Goal: Book appointment/travel/reservation: Register for event/course

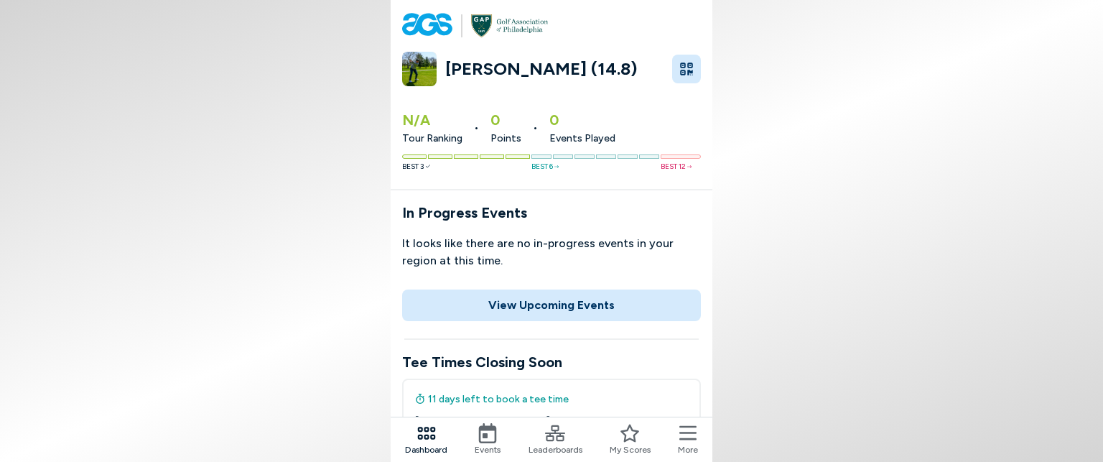
click at [686, 435] on icon at bounding box center [687, 433] width 17 height 20
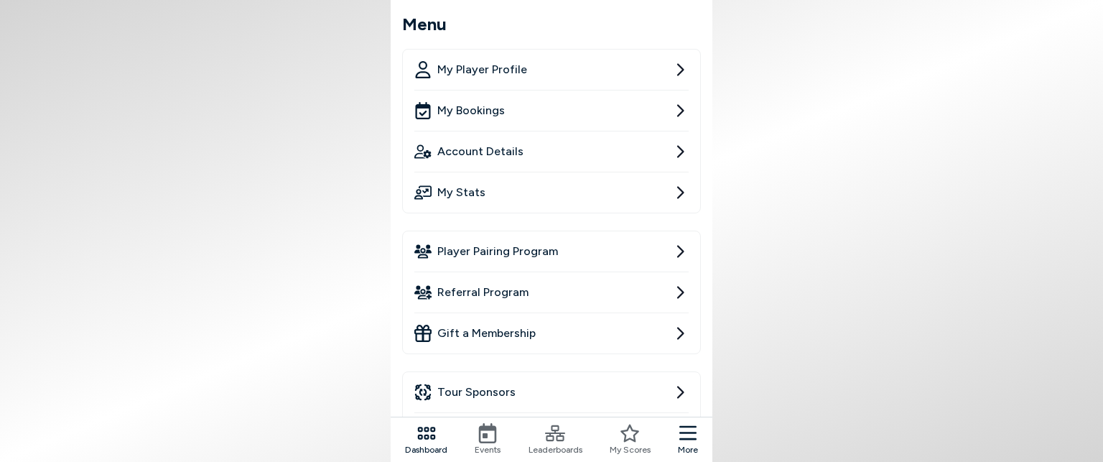
click at [553, 243] on span "Player Pairing Program" at bounding box center [497, 251] width 121 height 17
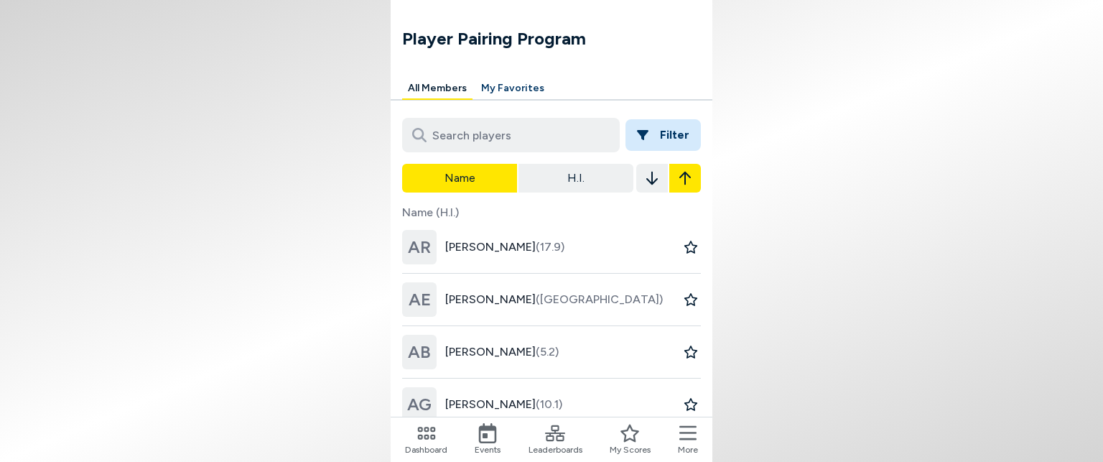
click at [654, 133] on button "Filter" at bounding box center [663, 135] width 75 height 32
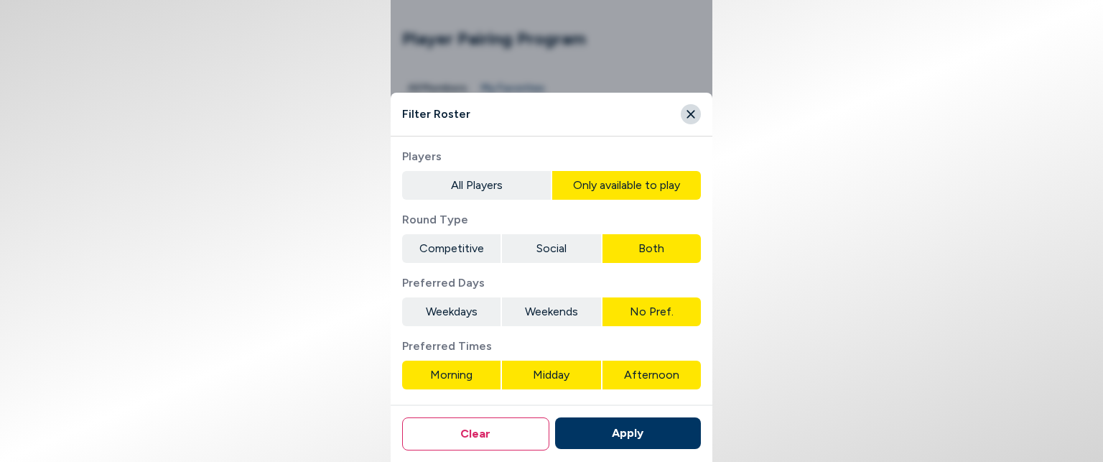
click at [499, 195] on button "All Players" at bounding box center [476, 185] width 149 height 29
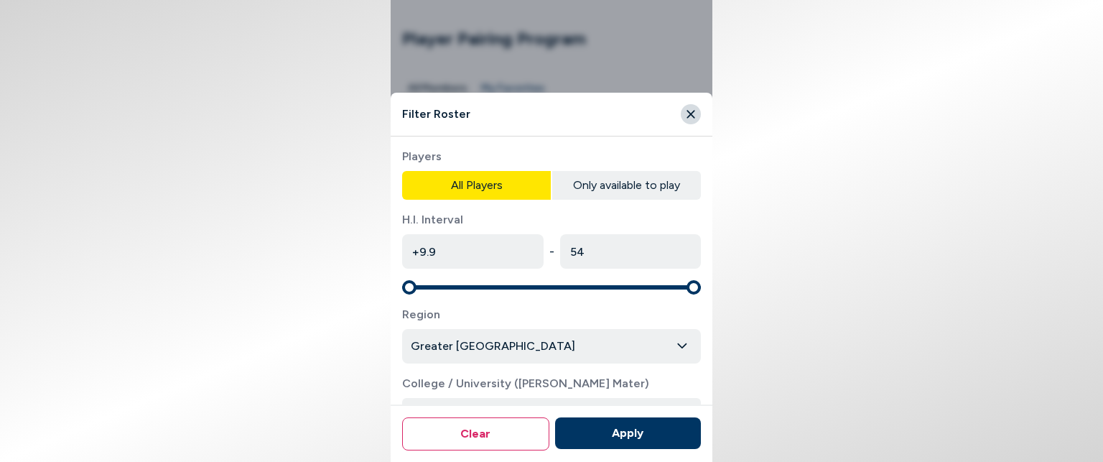
click at [596, 189] on button "Only available to play" at bounding box center [626, 185] width 149 height 29
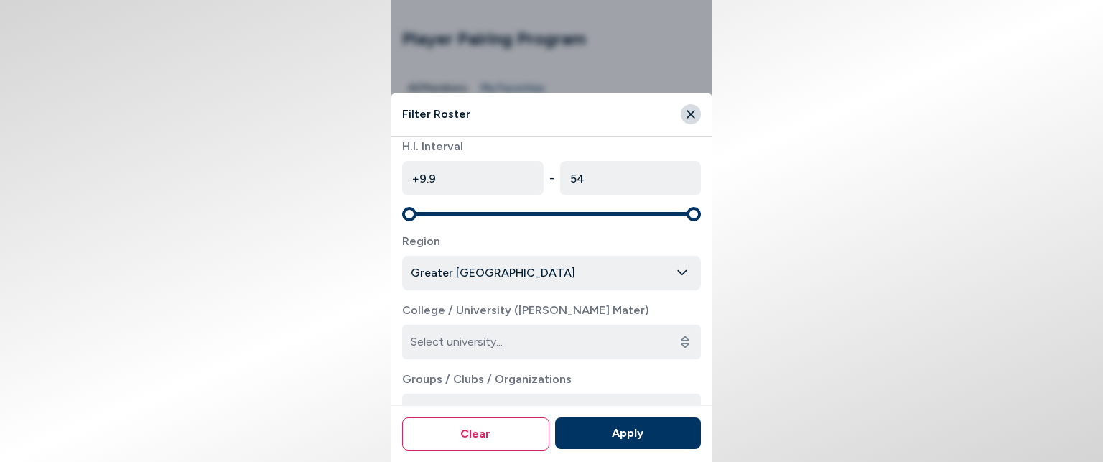
scroll to position [287, 0]
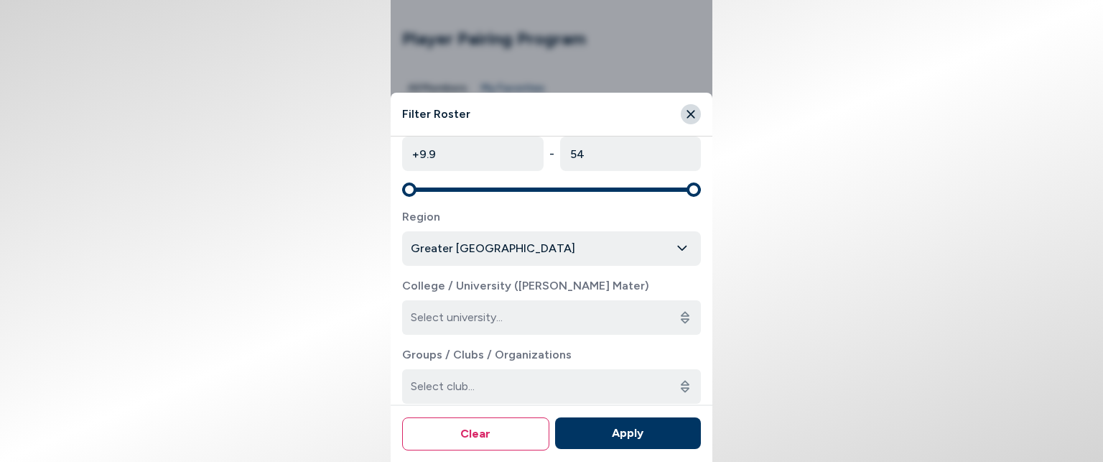
click at [552, 250] on body "Player Pairing Program All Members My Favorites Filter Name H.I. Name (H.I.) AR…" at bounding box center [551, 231] width 1103 height 462
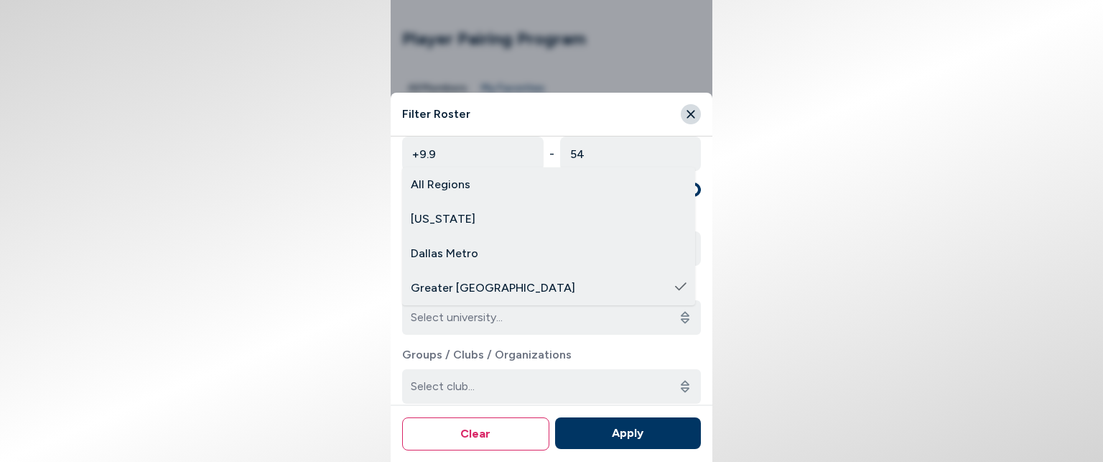
click at [320, 289] on html "Player Pairing Program All Members My Favorites Filter Name H.I. Name (H.I.) AR…" at bounding box center [551, 231] width 1103 height 462
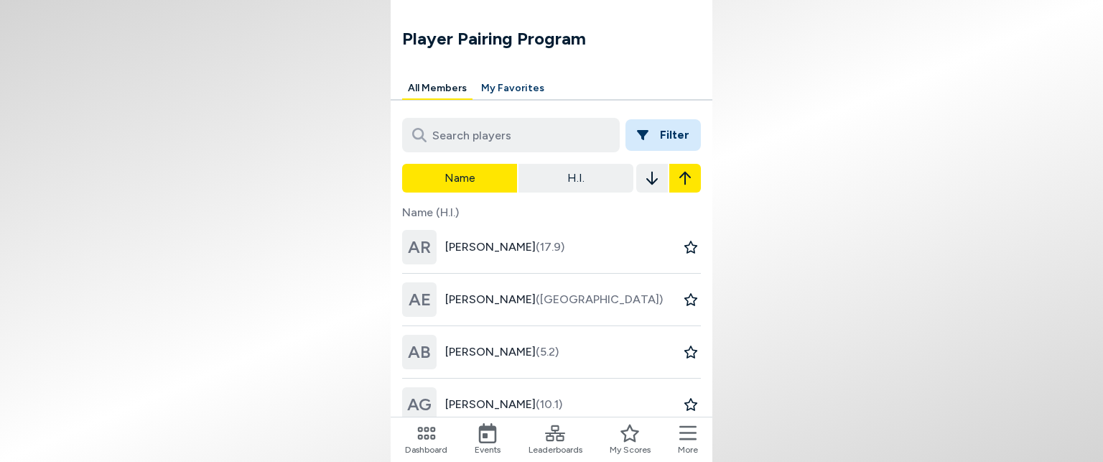
click at [688, 131] on button "Filter" at bounding box center [663, 135] width 75 height 32
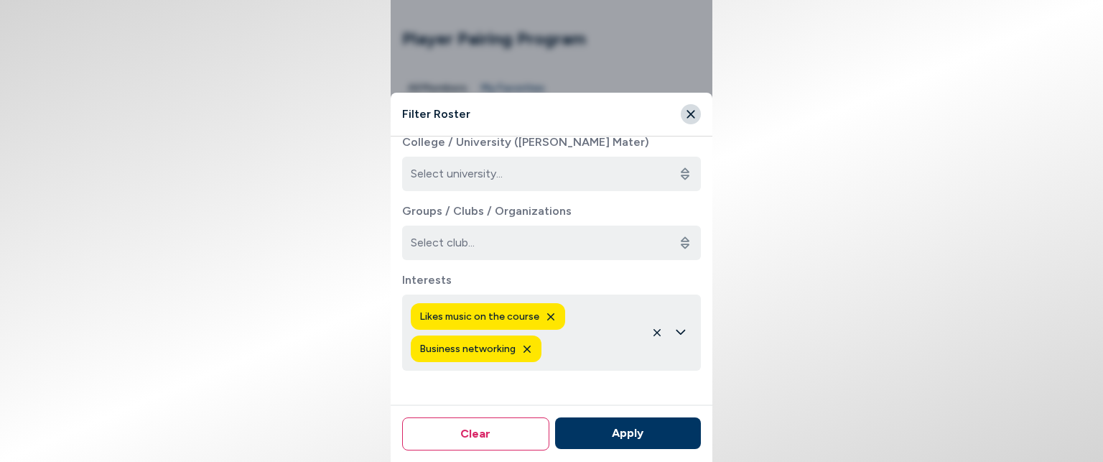
scroll to position [450, 0]
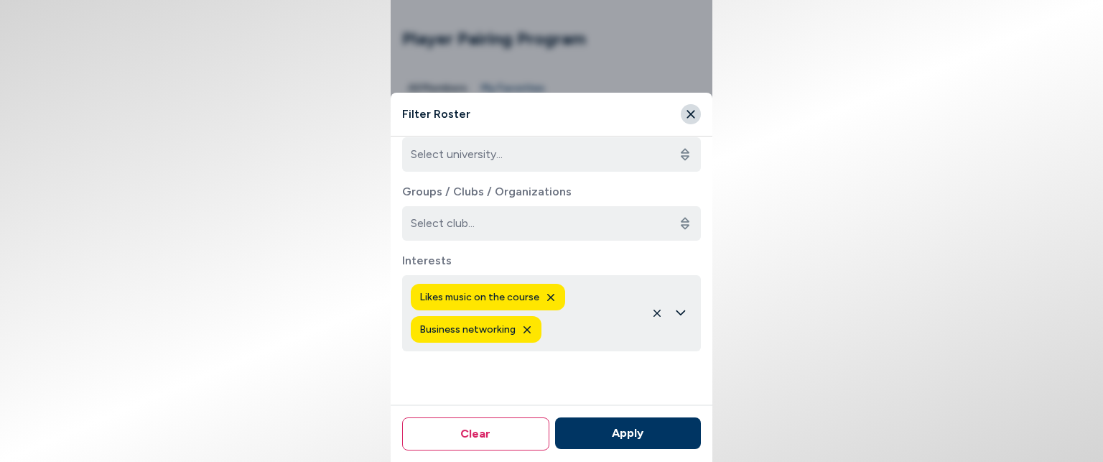
click at [676, 312] on icon "button" at bounding box center [680, 312] width 9 height 5
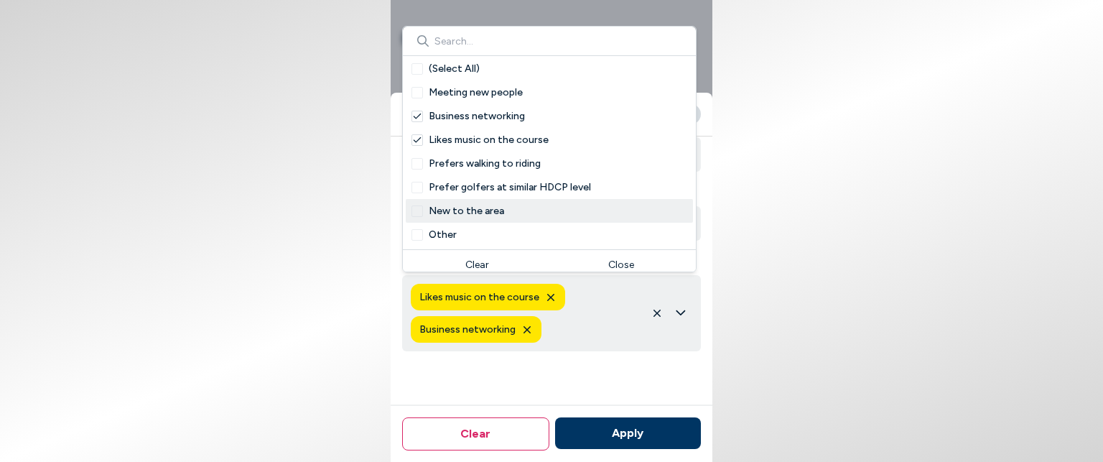
scroll to position [0, 0]
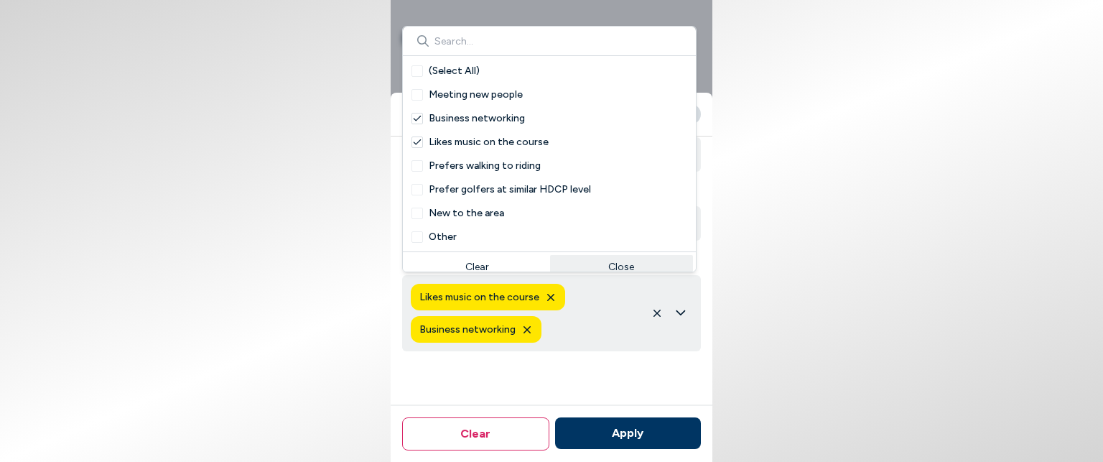
click at [656, 447] on button "Apply" at bounding box center [628, 433] width 146 height 32
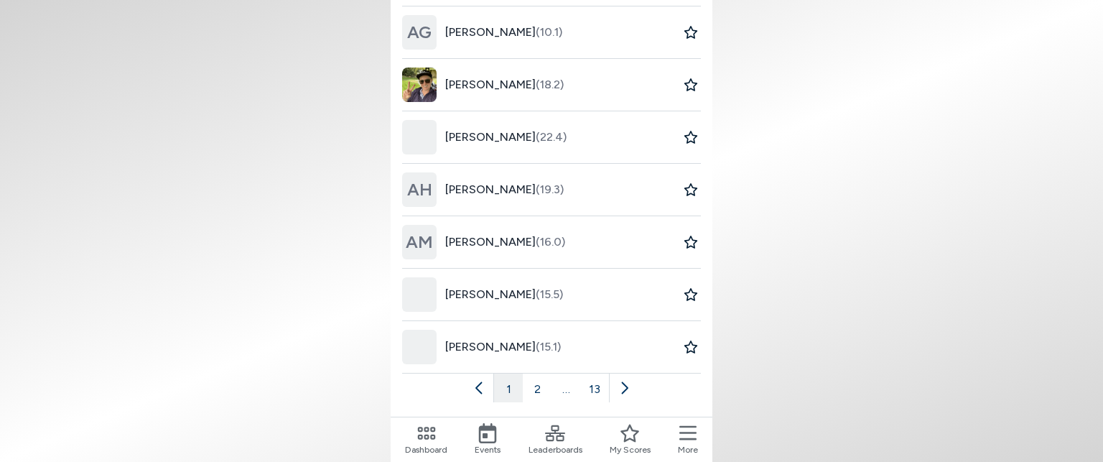
scroll to position [376, 0]
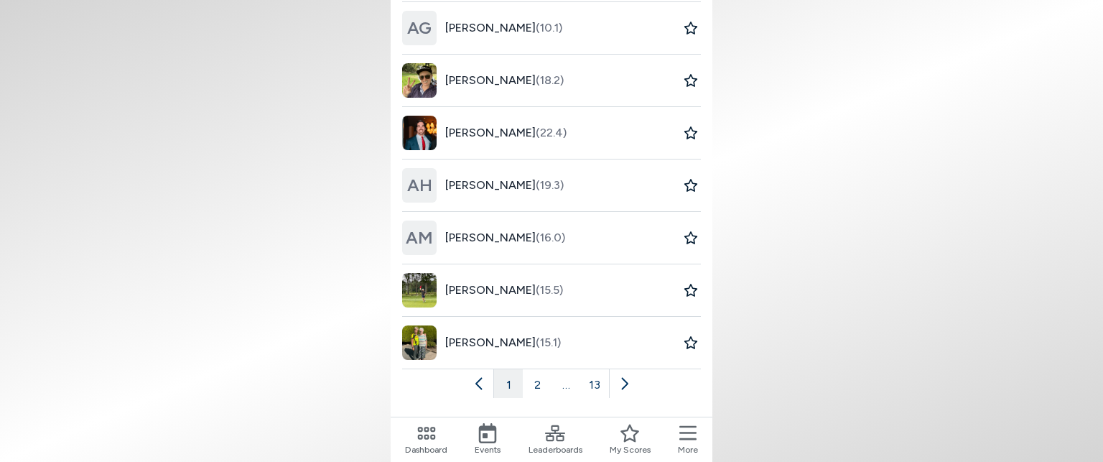
click at [528, 297] on div "[PERSON_NAME] (15.5)" at bounding box center [482, 290] width 161 height 52
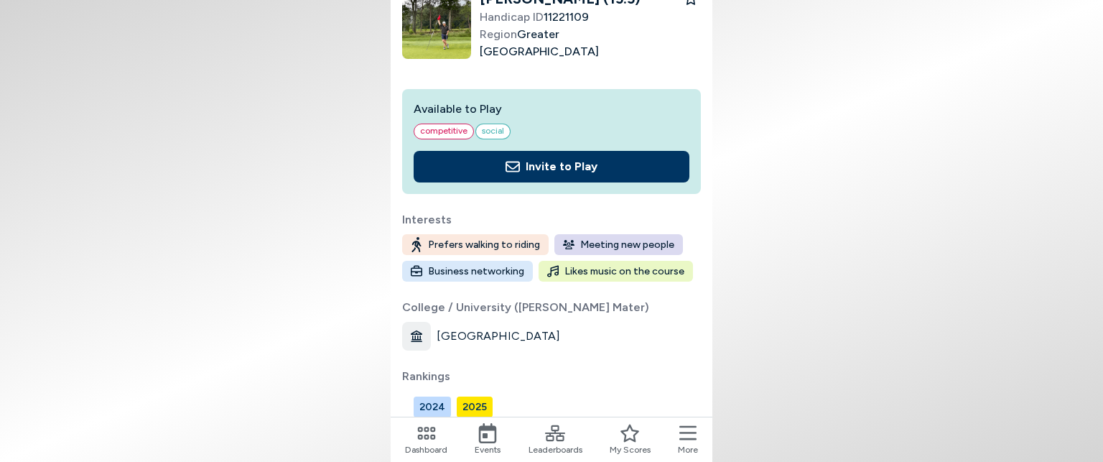
scroll to position [30, 0]
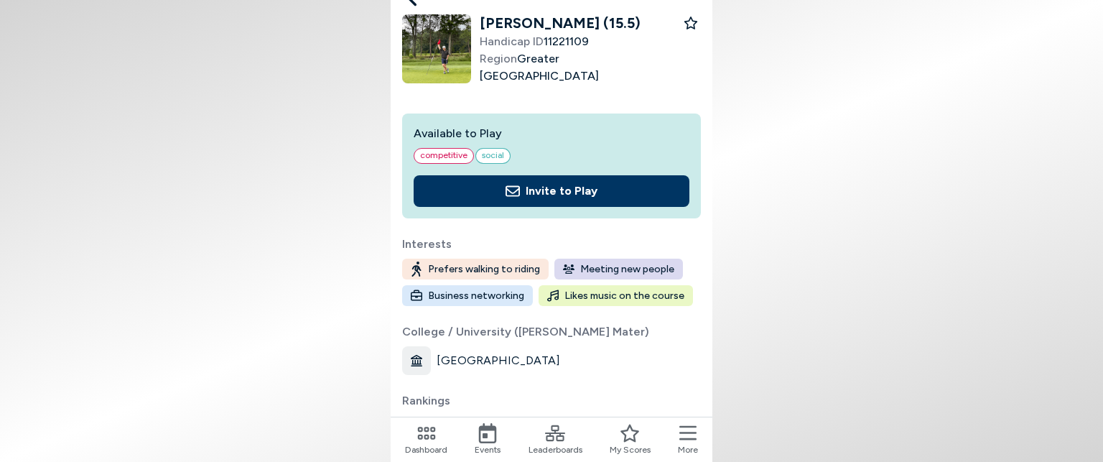
click at [527, 187] on button "Invite to Play" at bounding box center [552, 191] width 276 height 32
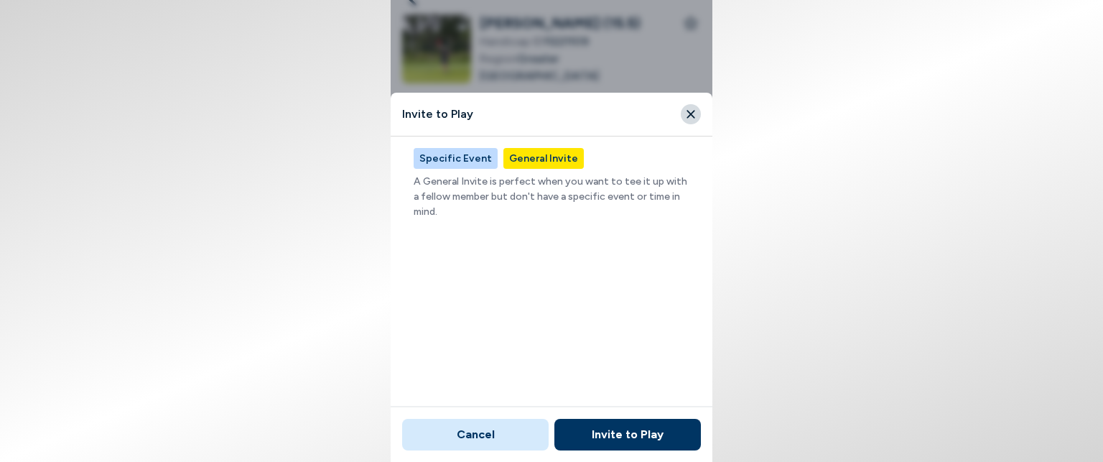
click at [466, 157] on button "Specific Event" at bounding box center [456, 158] width 84 height 21
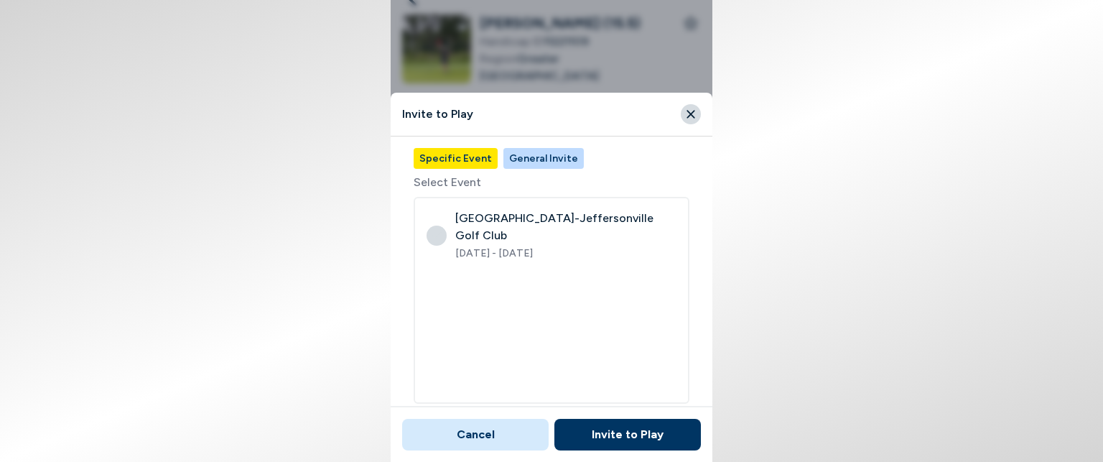
click at [531, 159] on button "General Invite" at bounding box center [543, 158] width 80 height 21
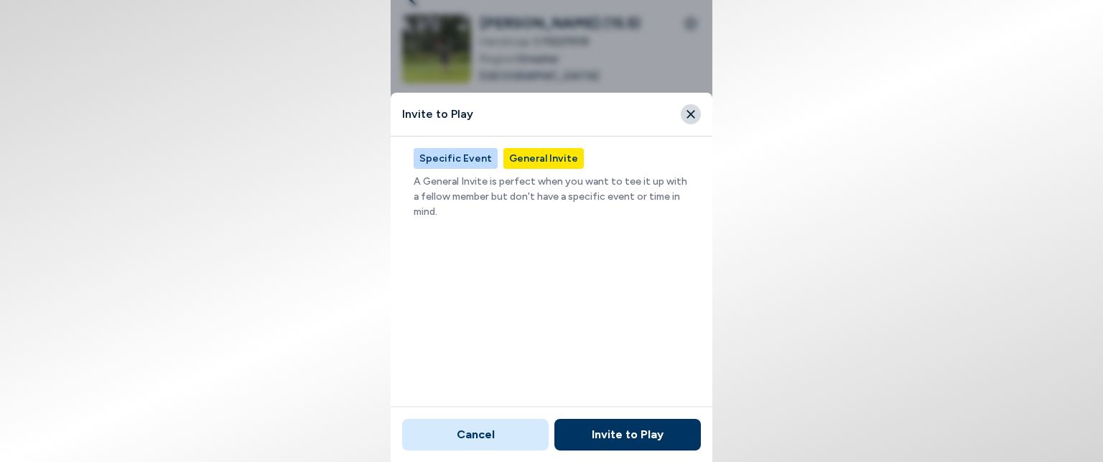
click at [494, 154] on div "Specific Event General Invite" at bounding box center [551, 158] width 299 height 21
click at [467, 154] on button "Specific Event" at bounding box center [456, 158] width 84 height 21
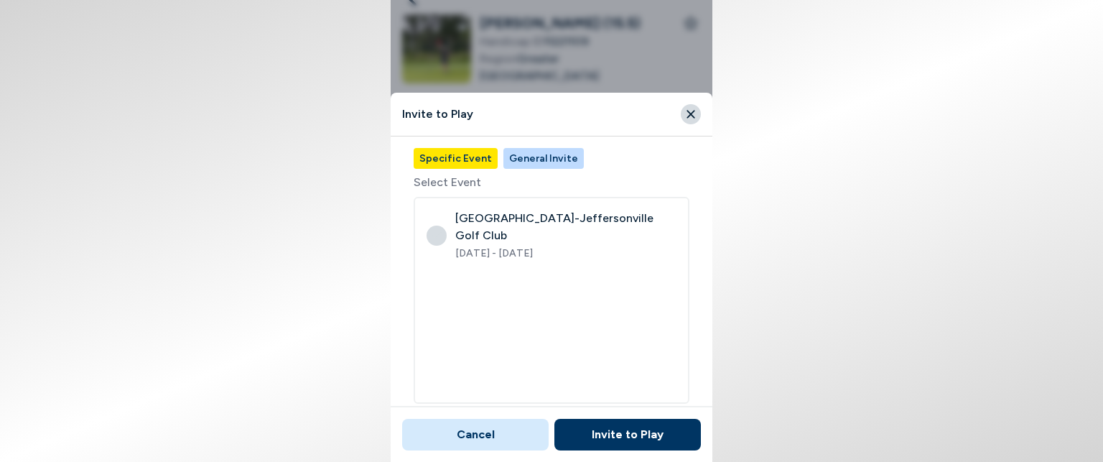
click at [537, 166] on button "General Invite" at bounding box center [543, 158] width 80 height 21
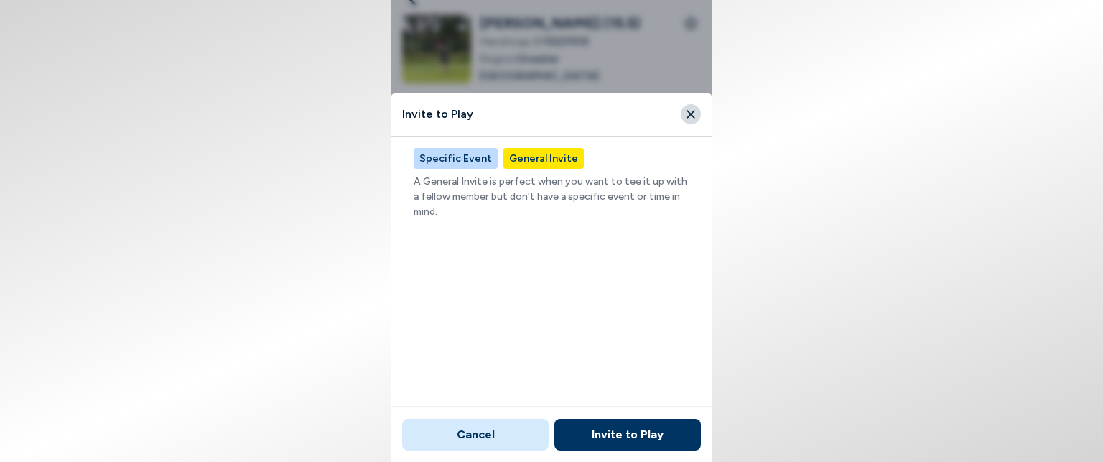
click at [689, 121] on button "Close" at bounding box center [691, 114] width 20 height 20
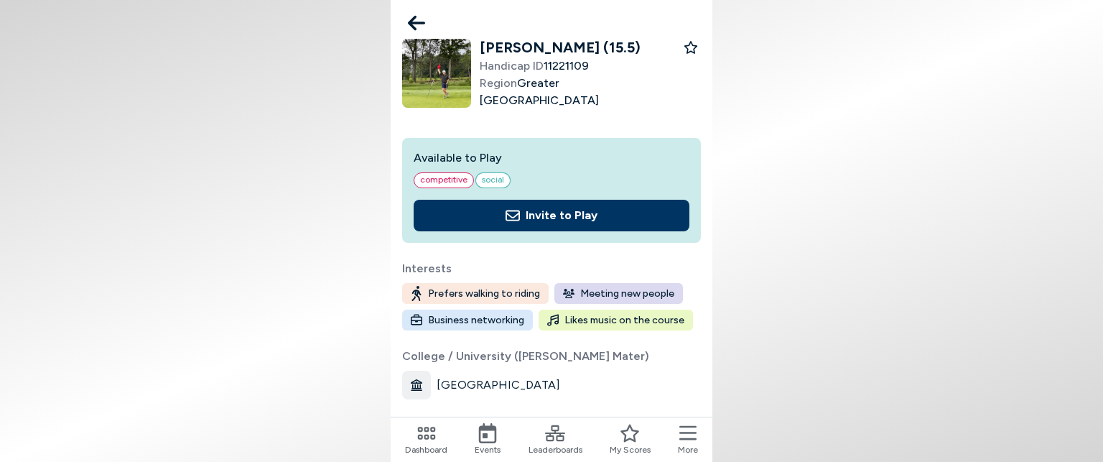
scroll to position [0, 0]
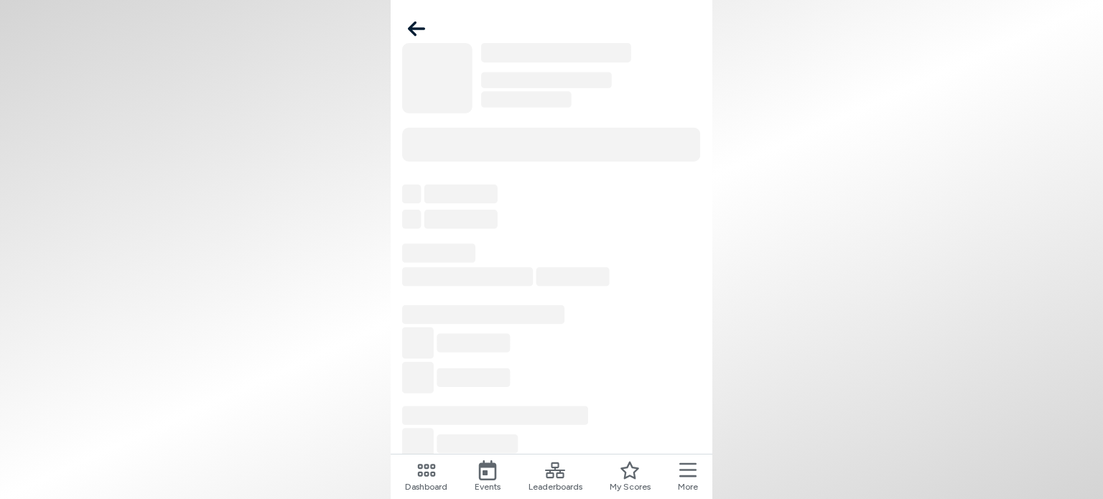
click at [482, 473] on icon at bounding box center [488, 470] width 20 height 20
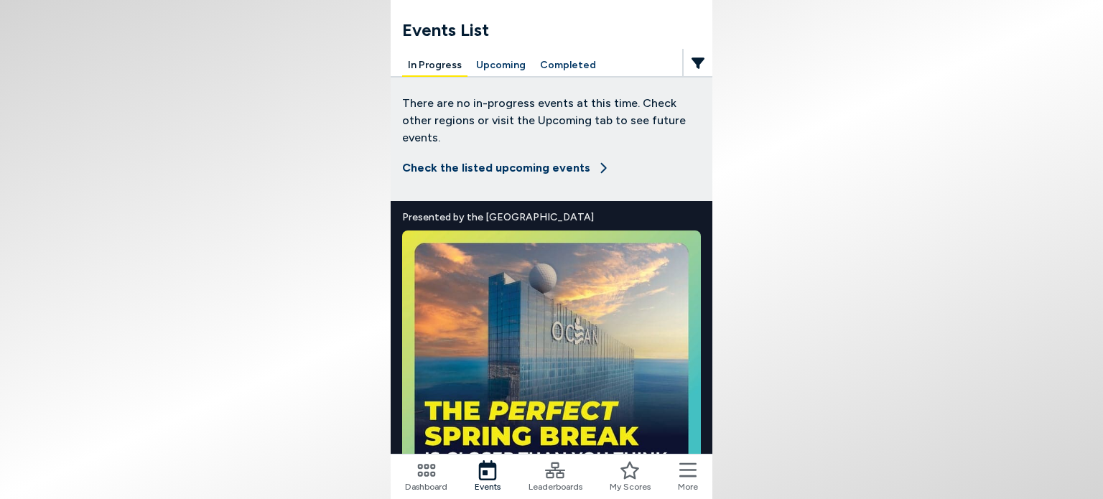
click at [512, 68] on button "Upcoming" at bounding box center [500, 66] width 61 height 22
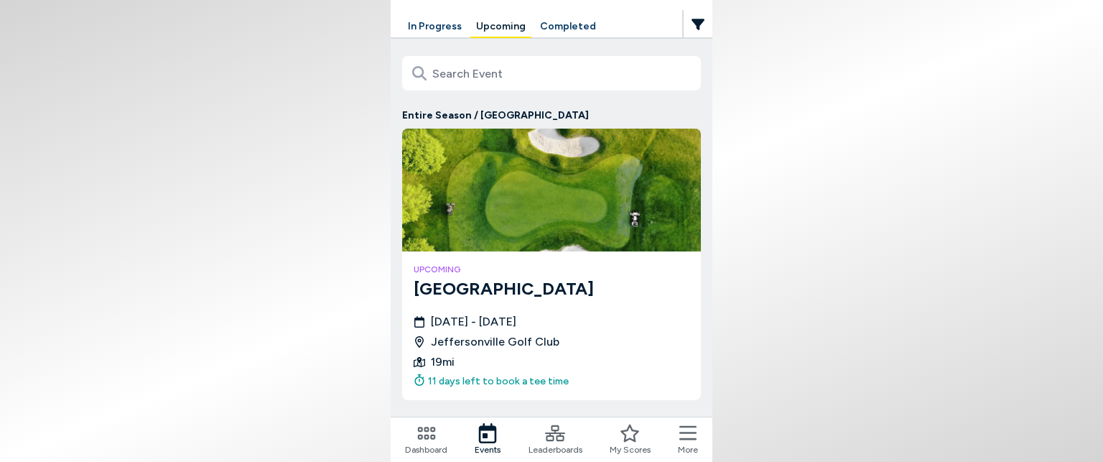
scroll to position [71, 0]
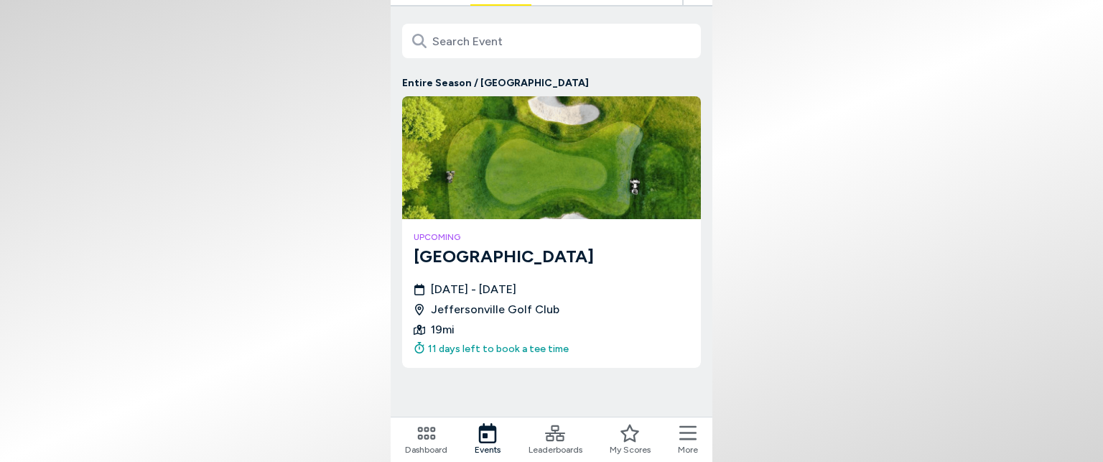
click at [537, 173] on img at bounding box center [551, 157] width 299 height 123
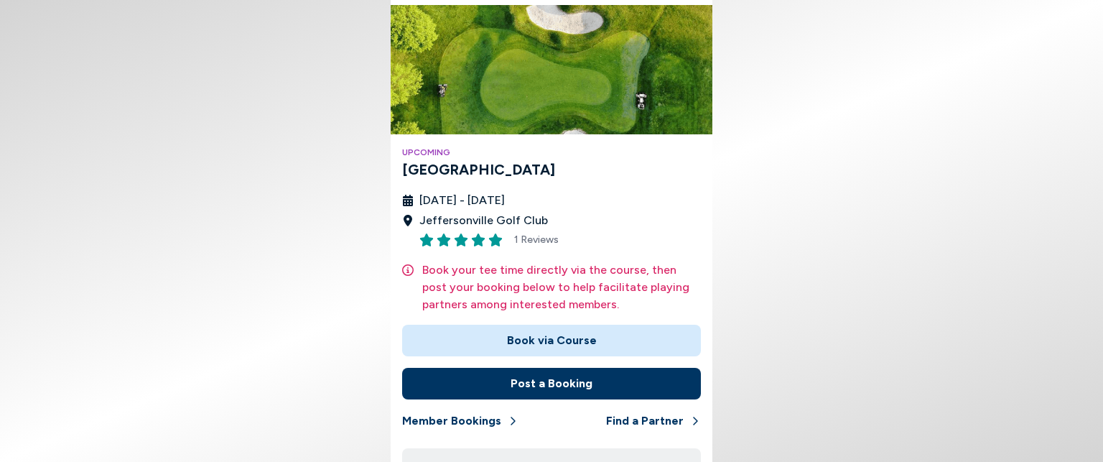
scroll to position [72, 0]
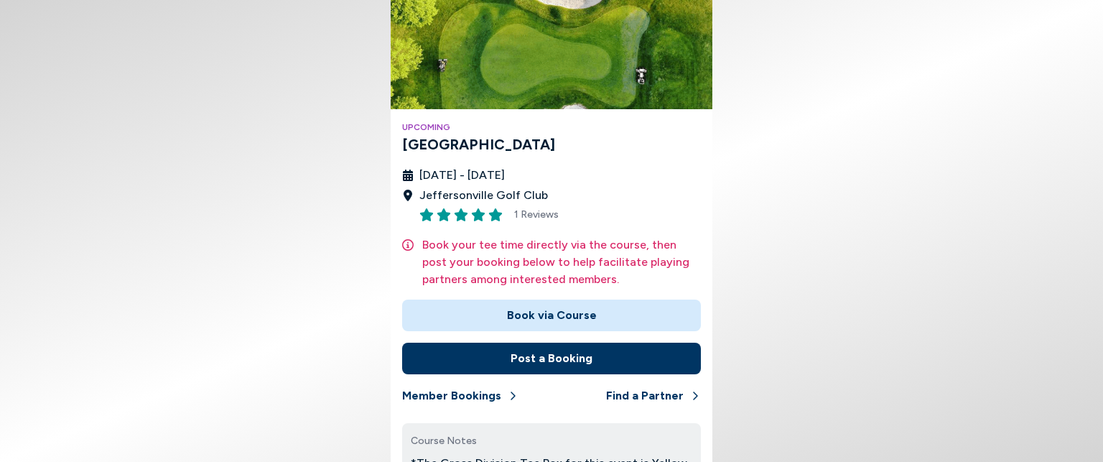
click at [531, 313] on button "Book via Course" at bounding box center [551, 315] width 299 height 32
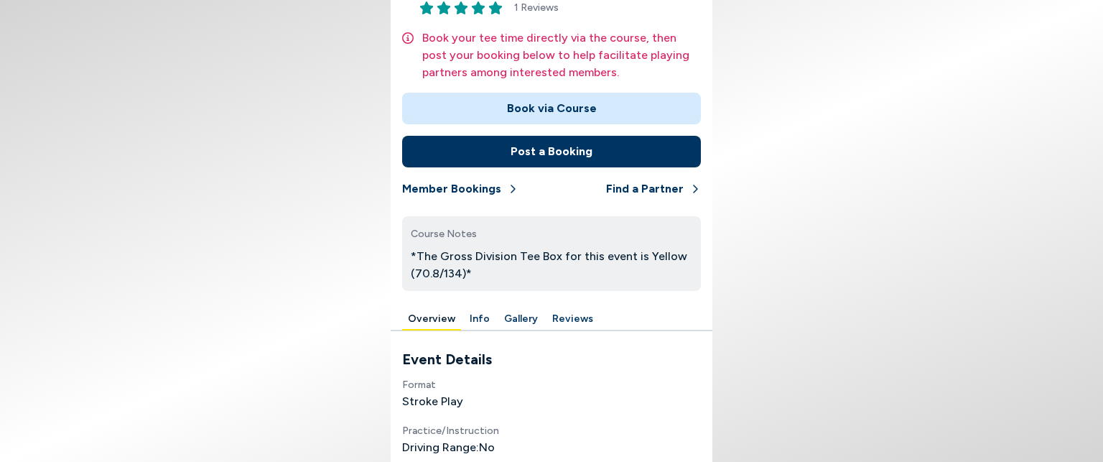
scroll to position [287, 0]
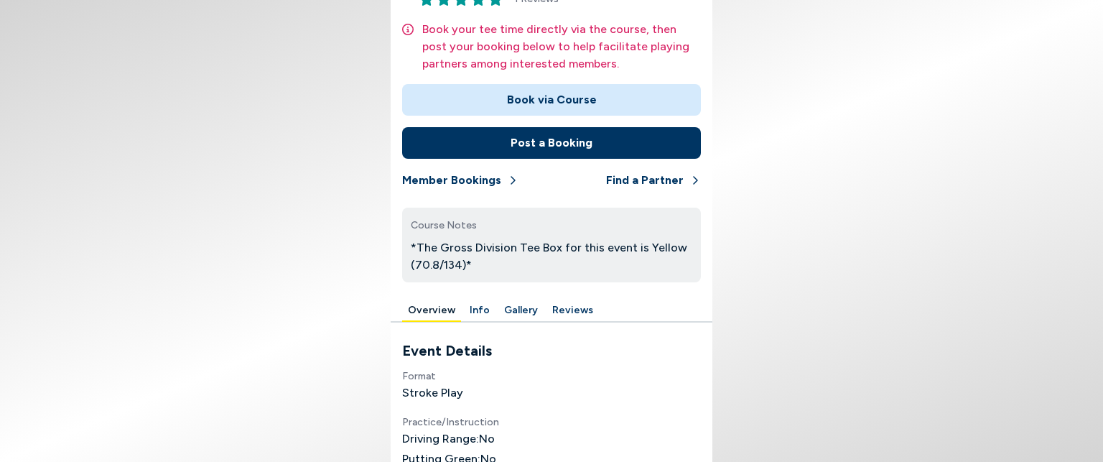
click at [547, 152] on button "Post a Booking" at bounding box center [551, 143] width 299 height 32
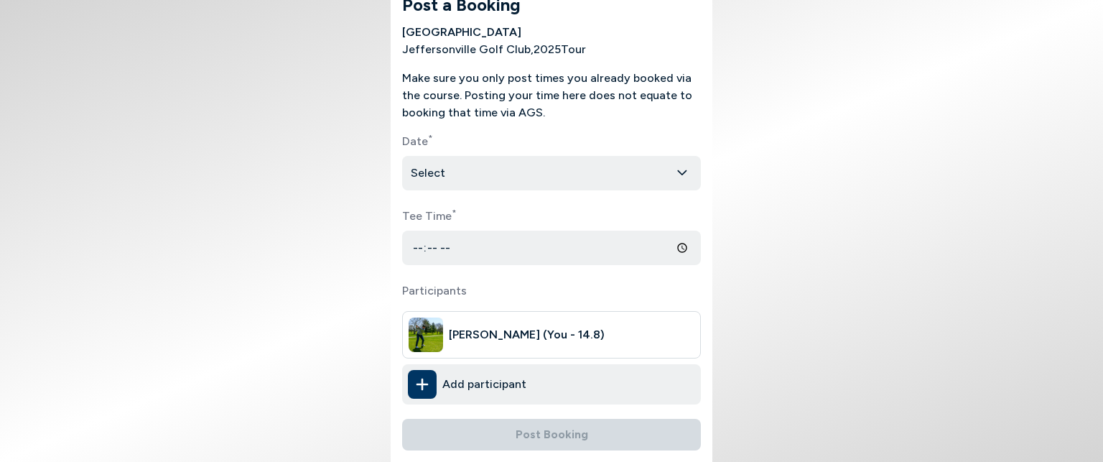
scroll to position [83, 0]
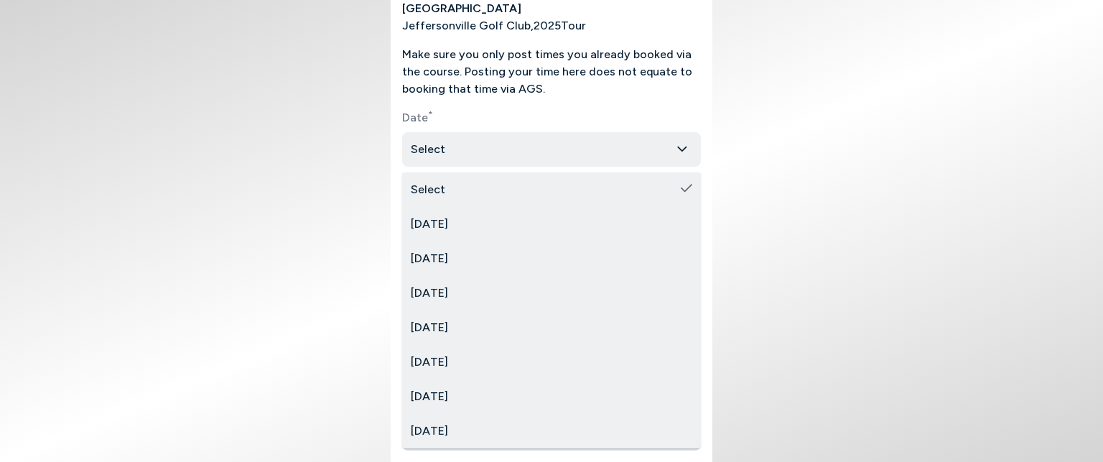
click at [526, 154] on html "Post a Booking [GEOGRAPHIC_DATA] [GEOGRAPHIC_DATA] , 2025 Tour Make sure you on…" at bounding box center [551, 231] width 1103 height 462
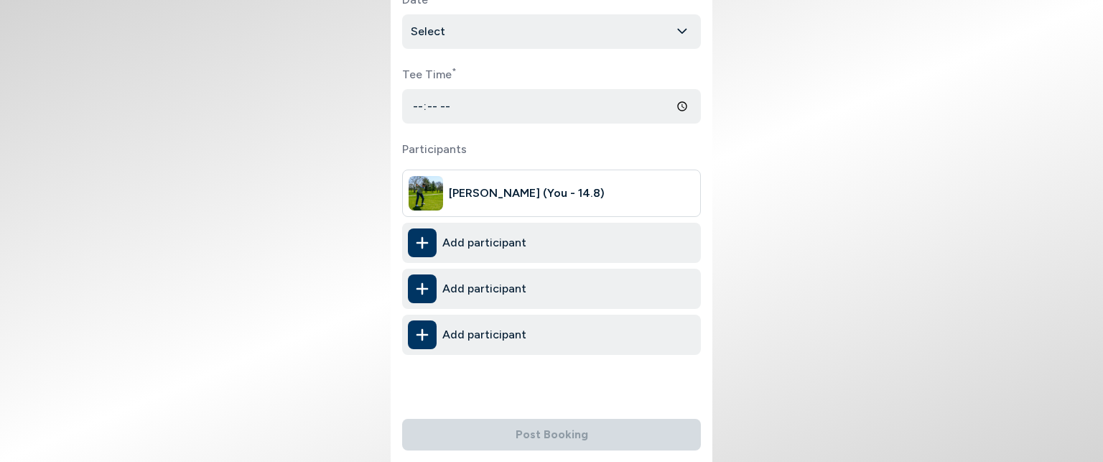
scroll to position [211, 0]
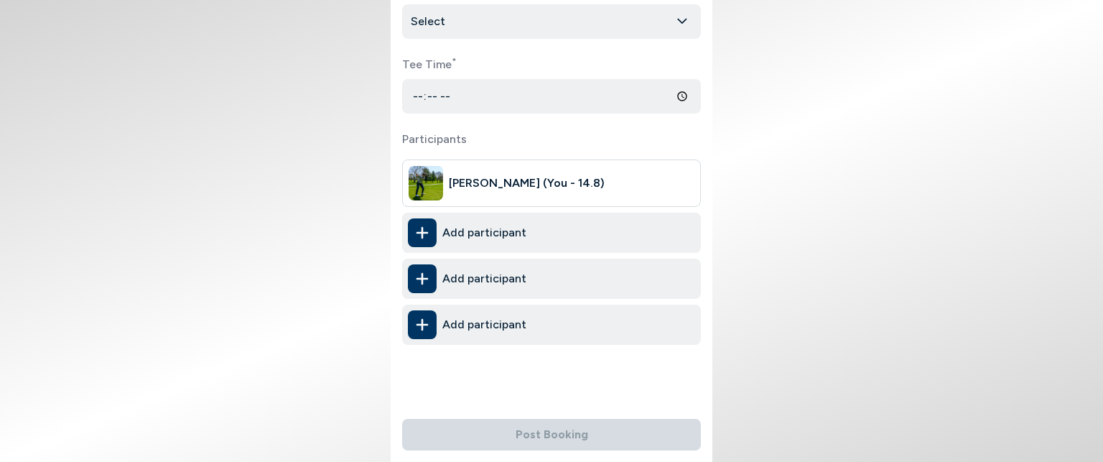
click at [458, 232] on span "Add participant" at bounding box center [484, 232] width 84 height 17
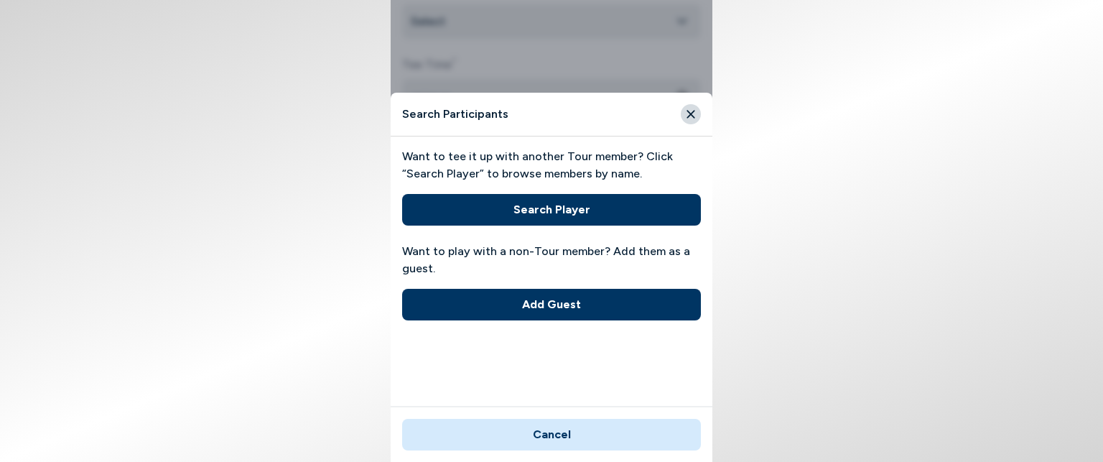
click at [523, 208] on button "Search Player" at bounding box center [551, 210] width 299 height 32
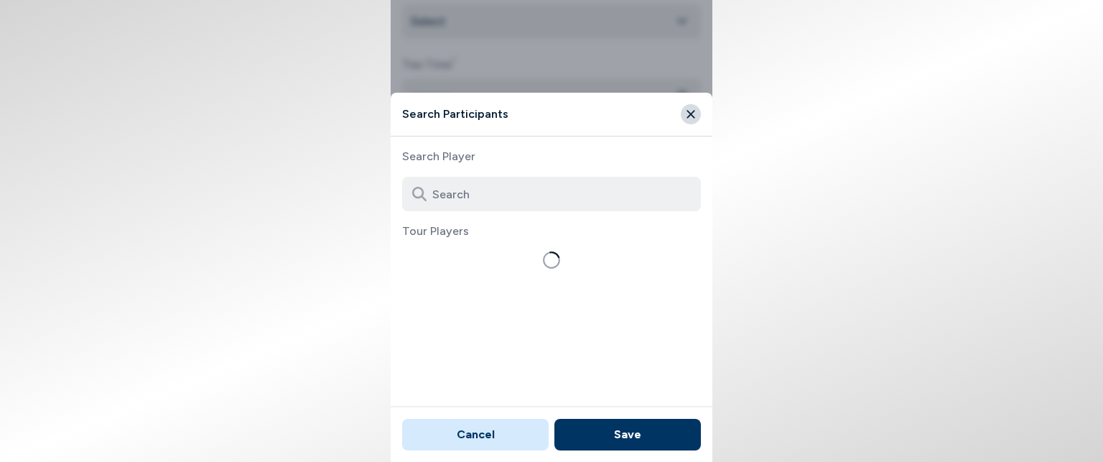
click at [523, 208] on input at bounding box center [551, 194] width 299 height 34
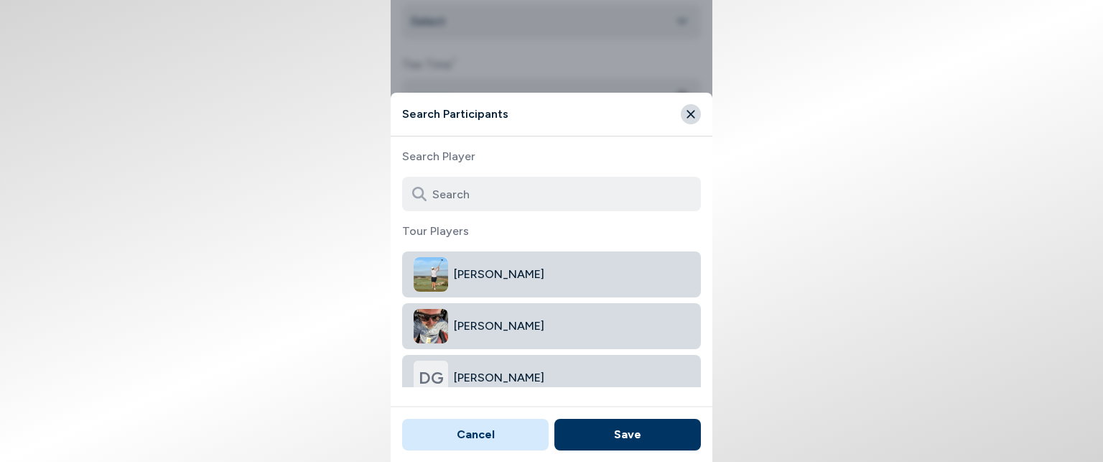
click at [497, 274] on span "[PERSON_NAME]" at bounding box center [572, 274] width 236 height 17
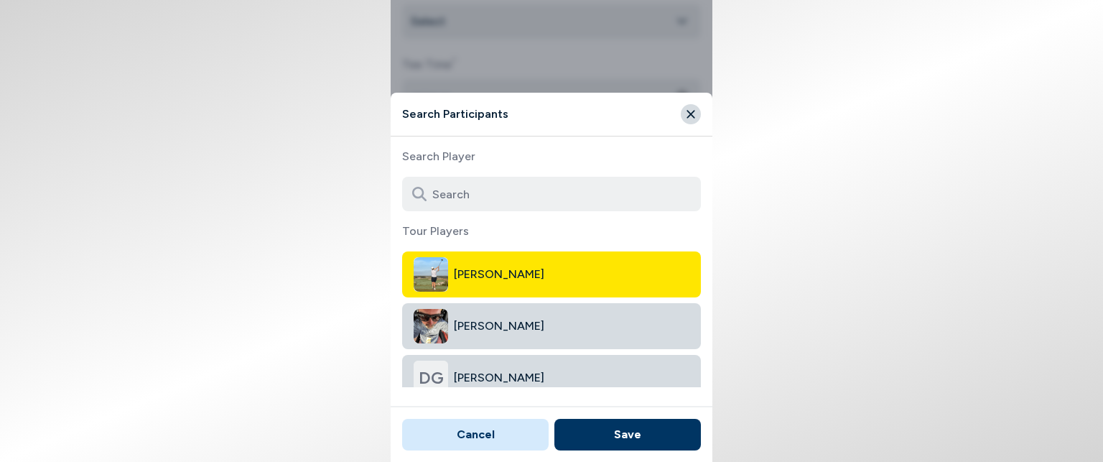
click at [641, 435] on button "Save" at bounding box center [627, 435] width 147 height 32
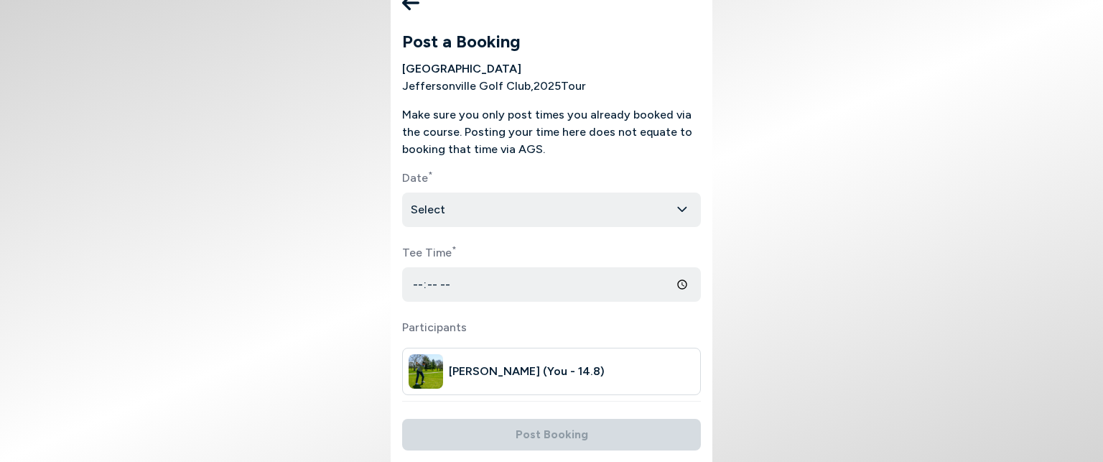
scroll to position [0, 0]
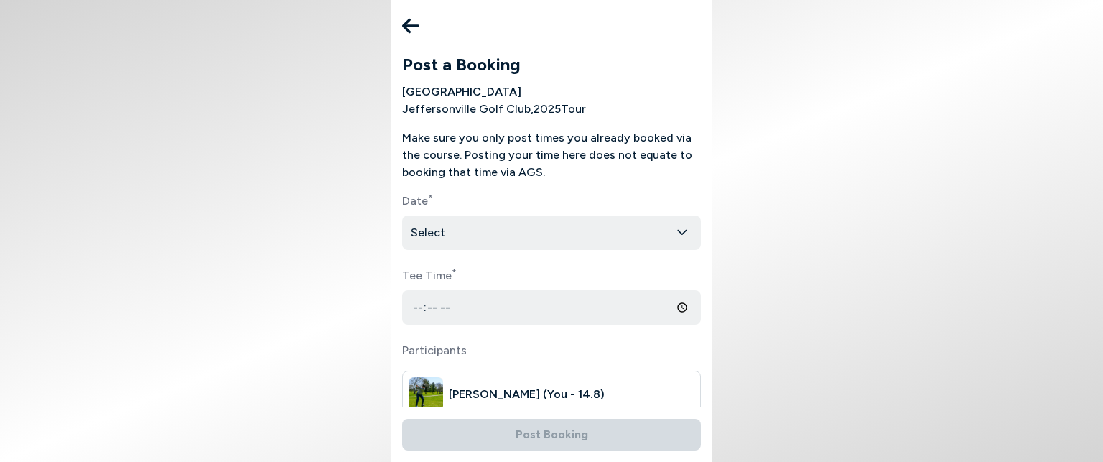
click at [405, 38] on icon at bounding box center [410, 25] width 17 height 29
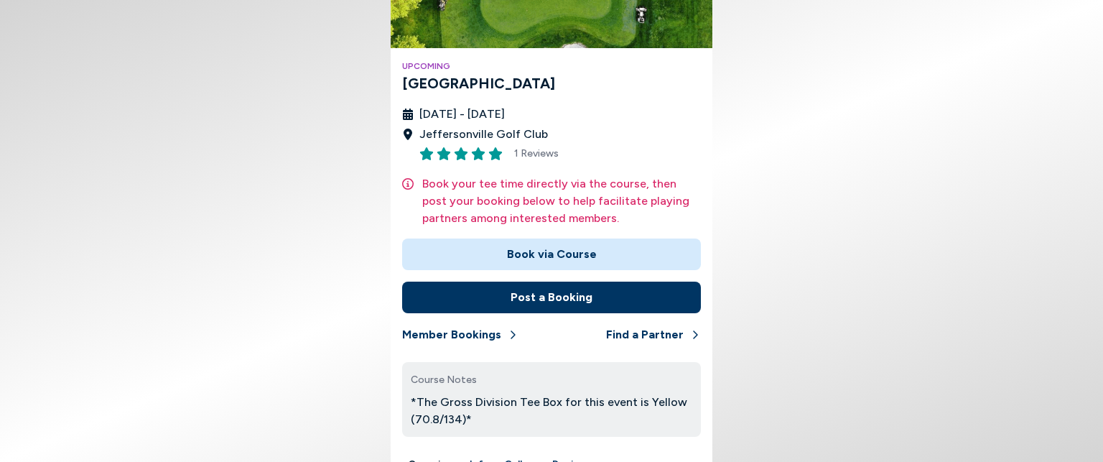
scroll to position [215, 0]
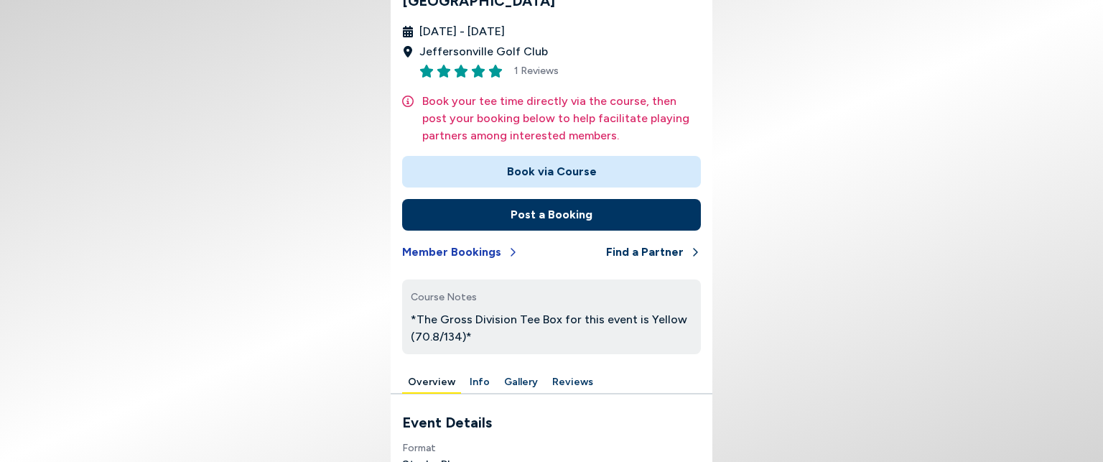
click at [480, 254] on button "Member Bookings" at bounding box center [460, 252] width 116 height 32
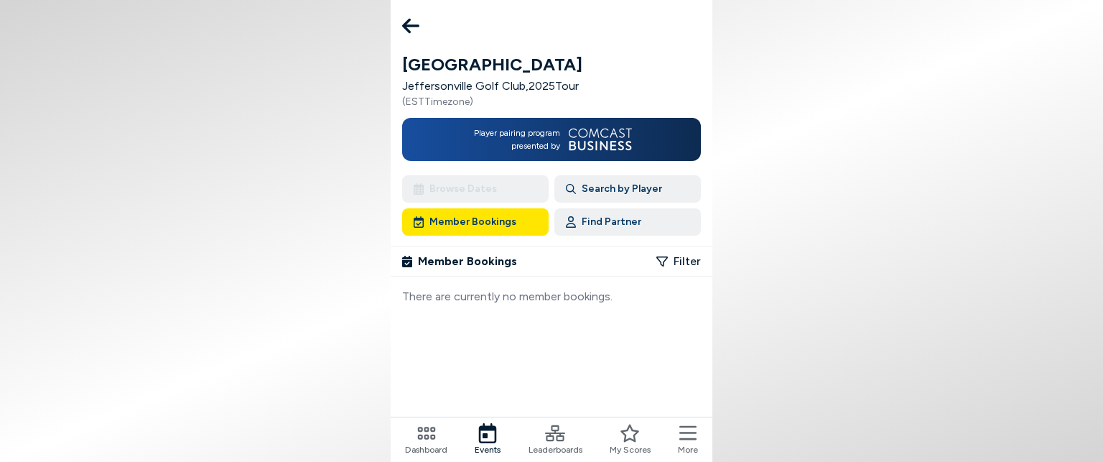
click at [608, 195] on button "Search by Player" at bounding box center [627, 188] width 147 height 27
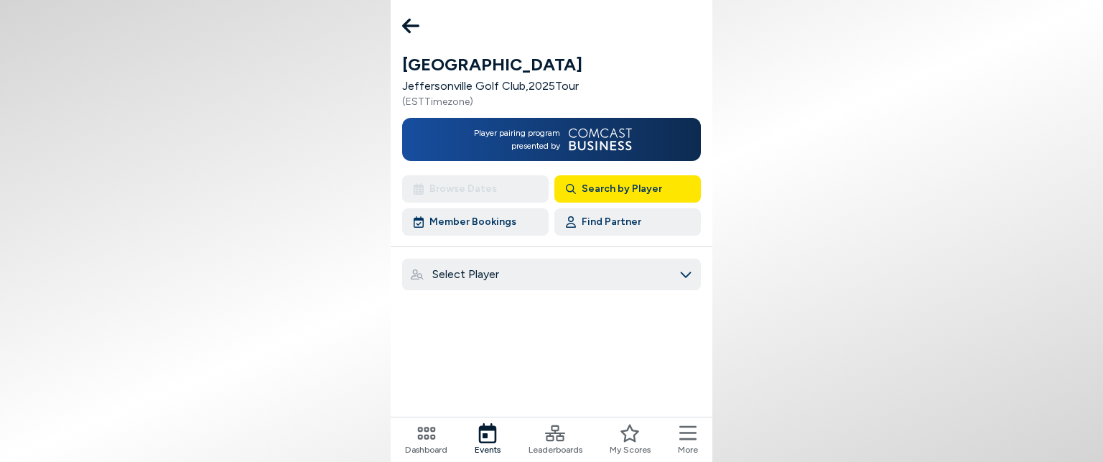
click at [616, 225] on button "Find Partner" at bounding box center [627, 221] width 147 height 27
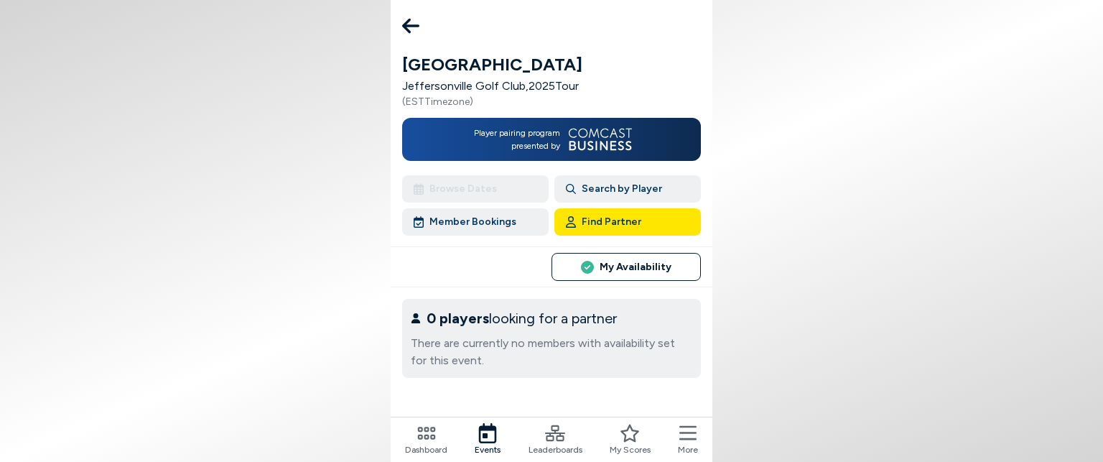
click at [623, 266] on button "My Availability" at bounding box center [626, 267] width 149 height 28
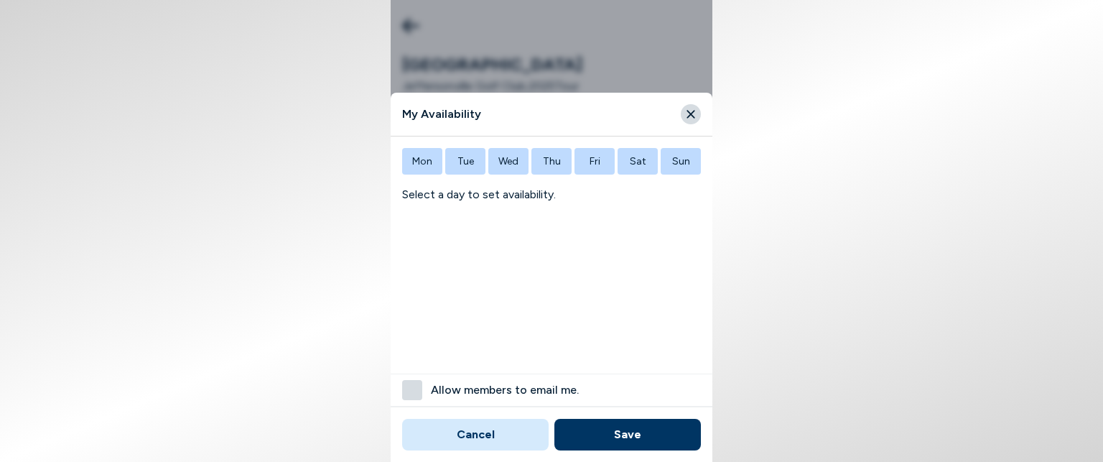
click at [473, 171] on button "Tue" at bounding box center [465, 161] width 40 height 27
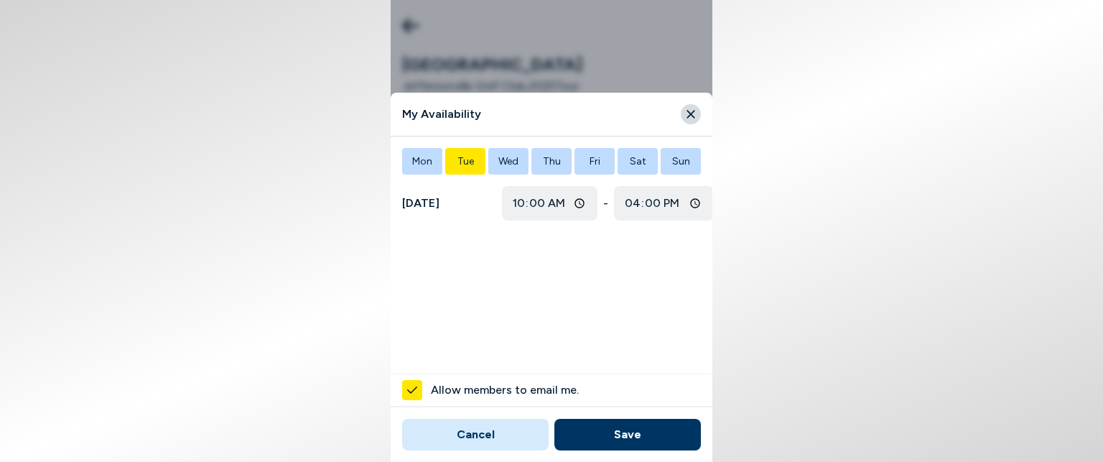
click at [556, 174] on button "Thu" at bounding box center [551, 161] width 40 height 27
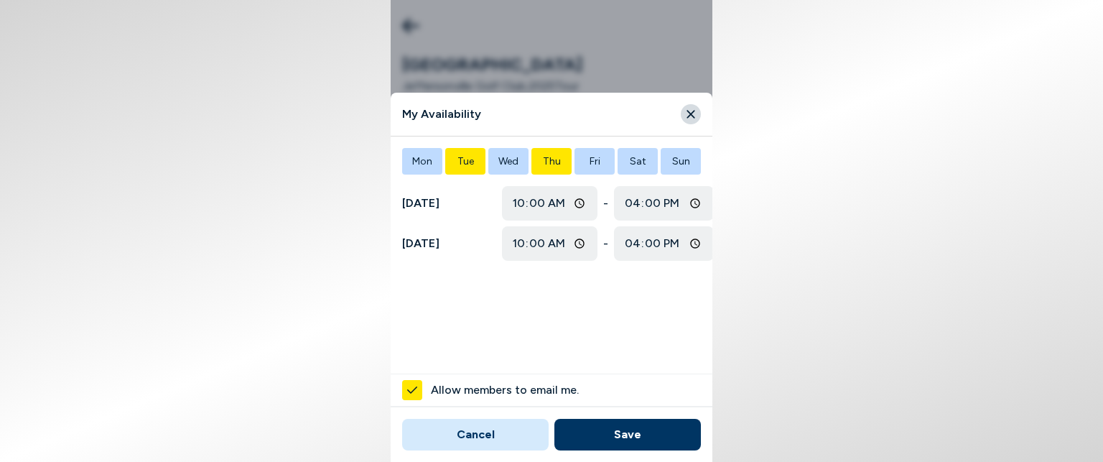
click at [549, 200] on input "10:00" at bounding box center [550, 203] width 96 height 34
click at [523, 205] on input "10:00" at bounding box center [550, 203] width 96 height 34
type input "20:00"
type input "14:00"
click at [465, 428] on button "Cancel" at bounding box center [475, 435] width 147 height 32
